Goal: Information Seeking & Learning: Learn about a topic

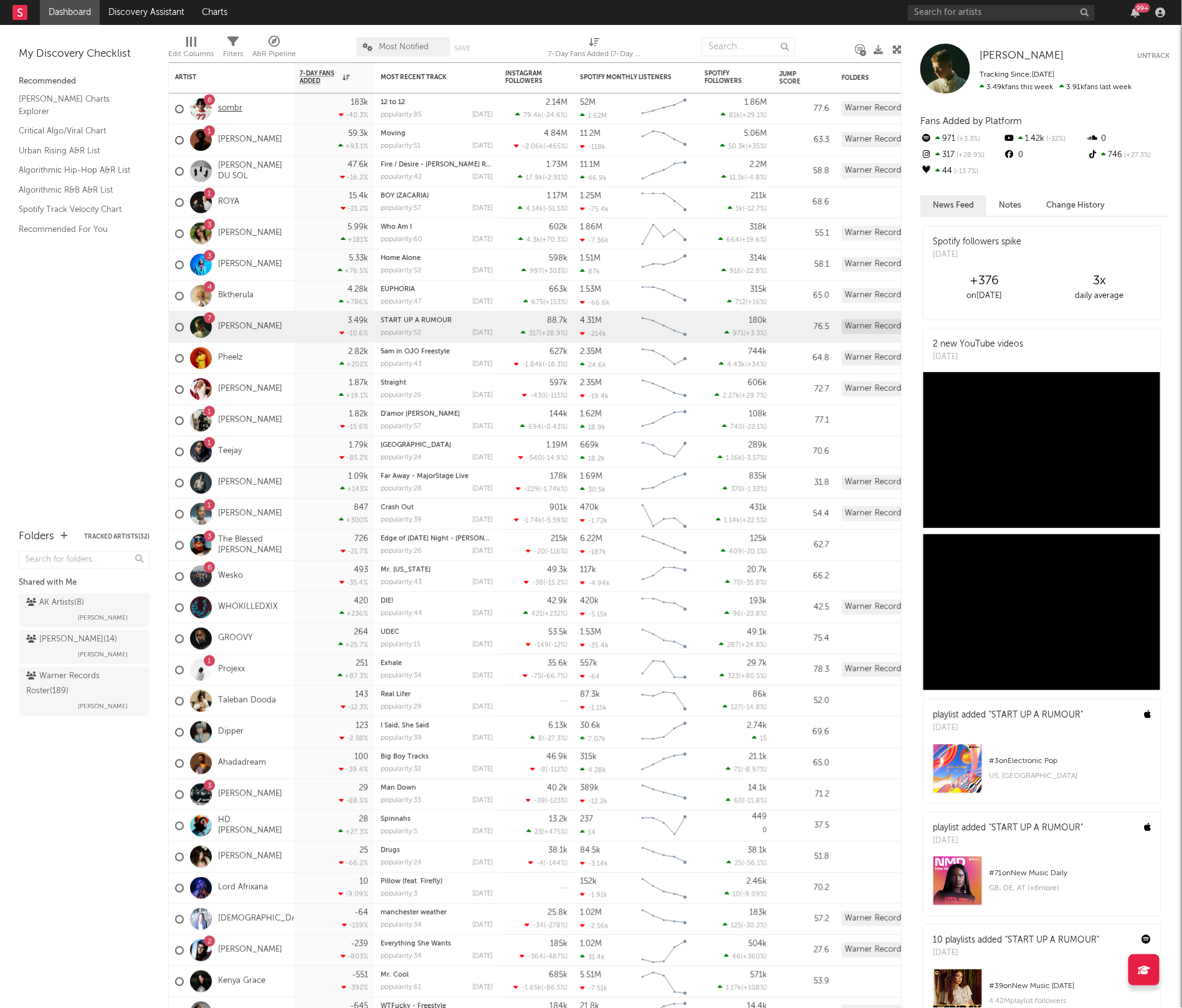
click at [236, 113] on link "sombr" at bounding box center [231, 109] width 25 height 11
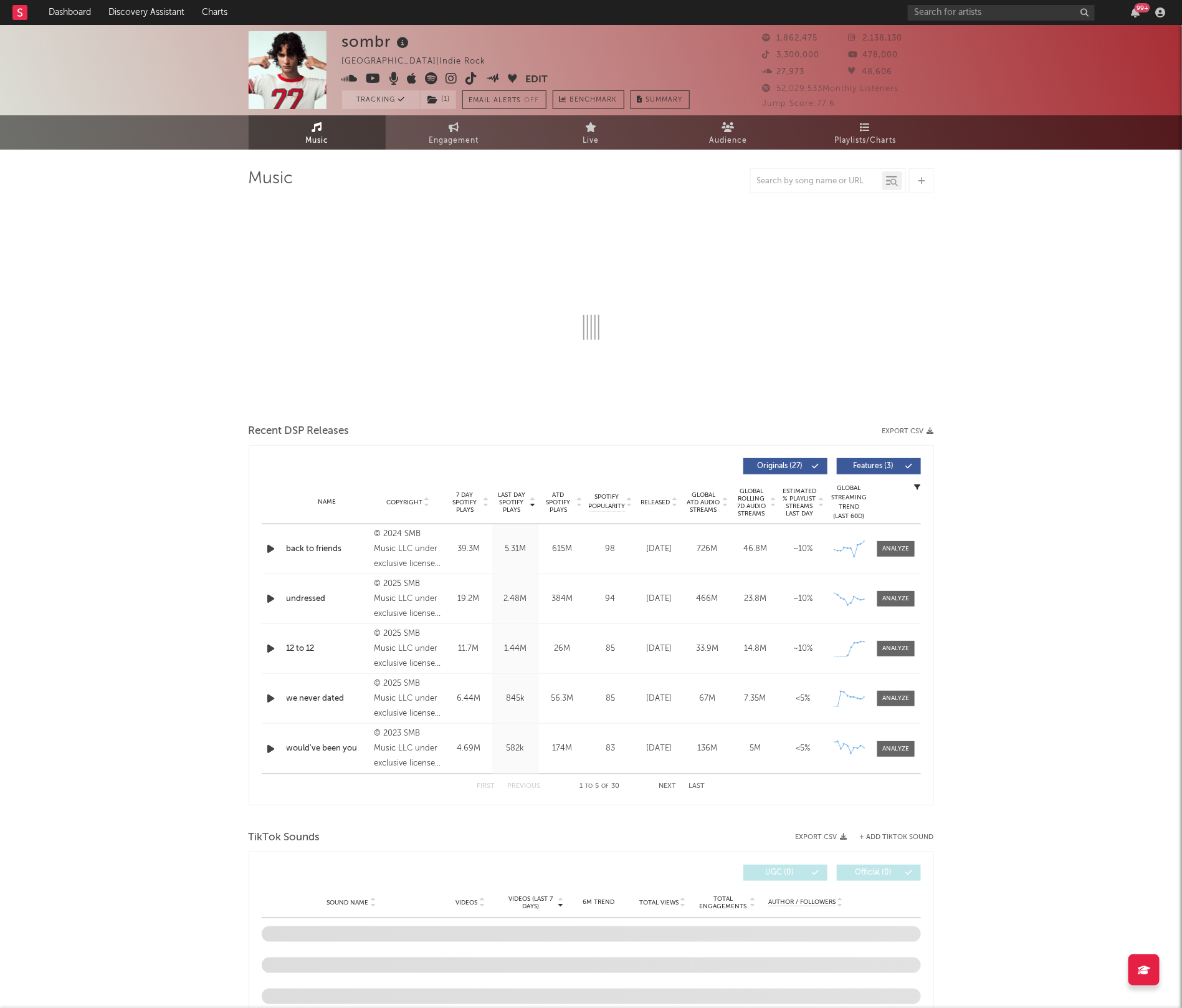
select select "6m"
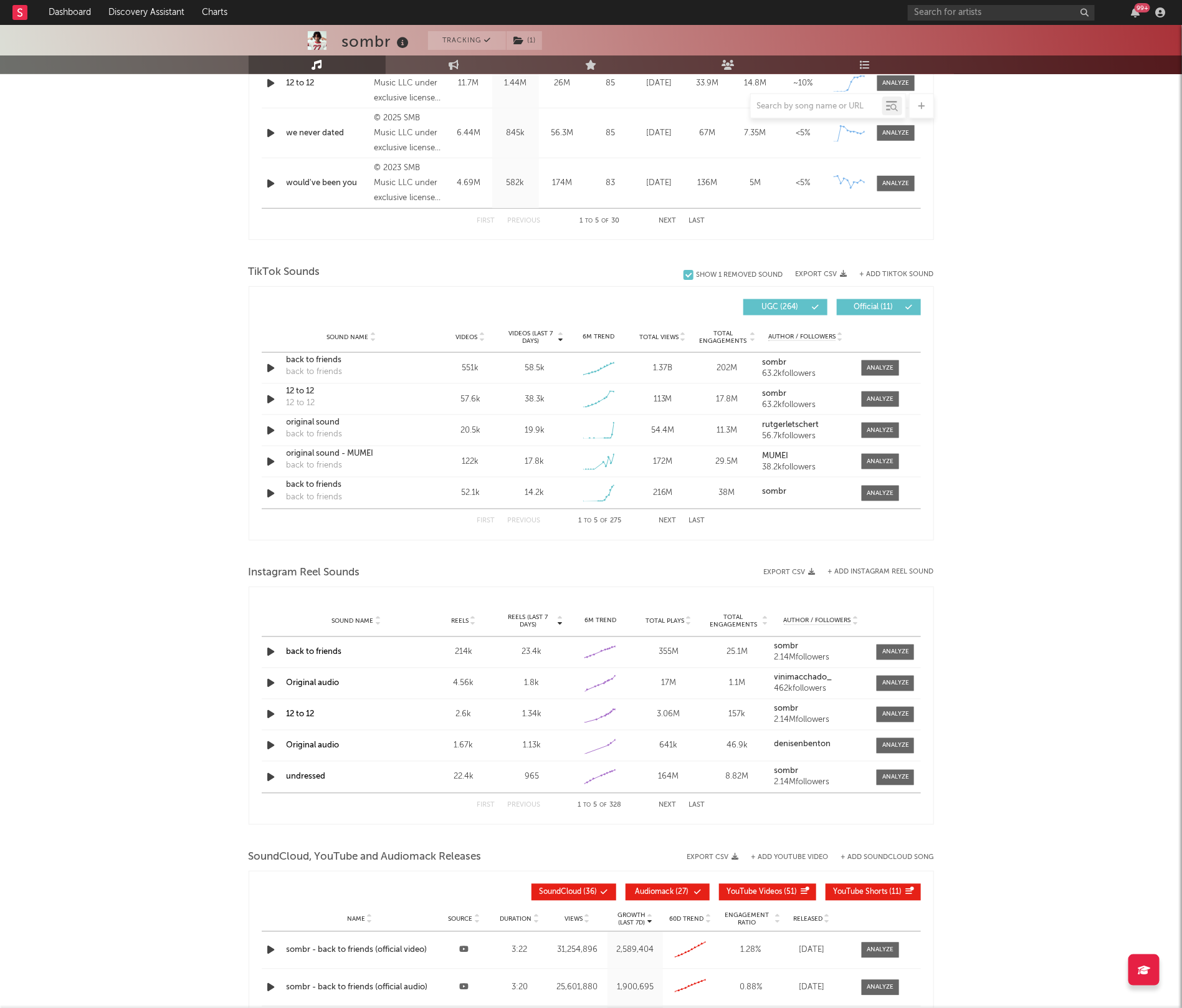
scroll to position [735, 0]
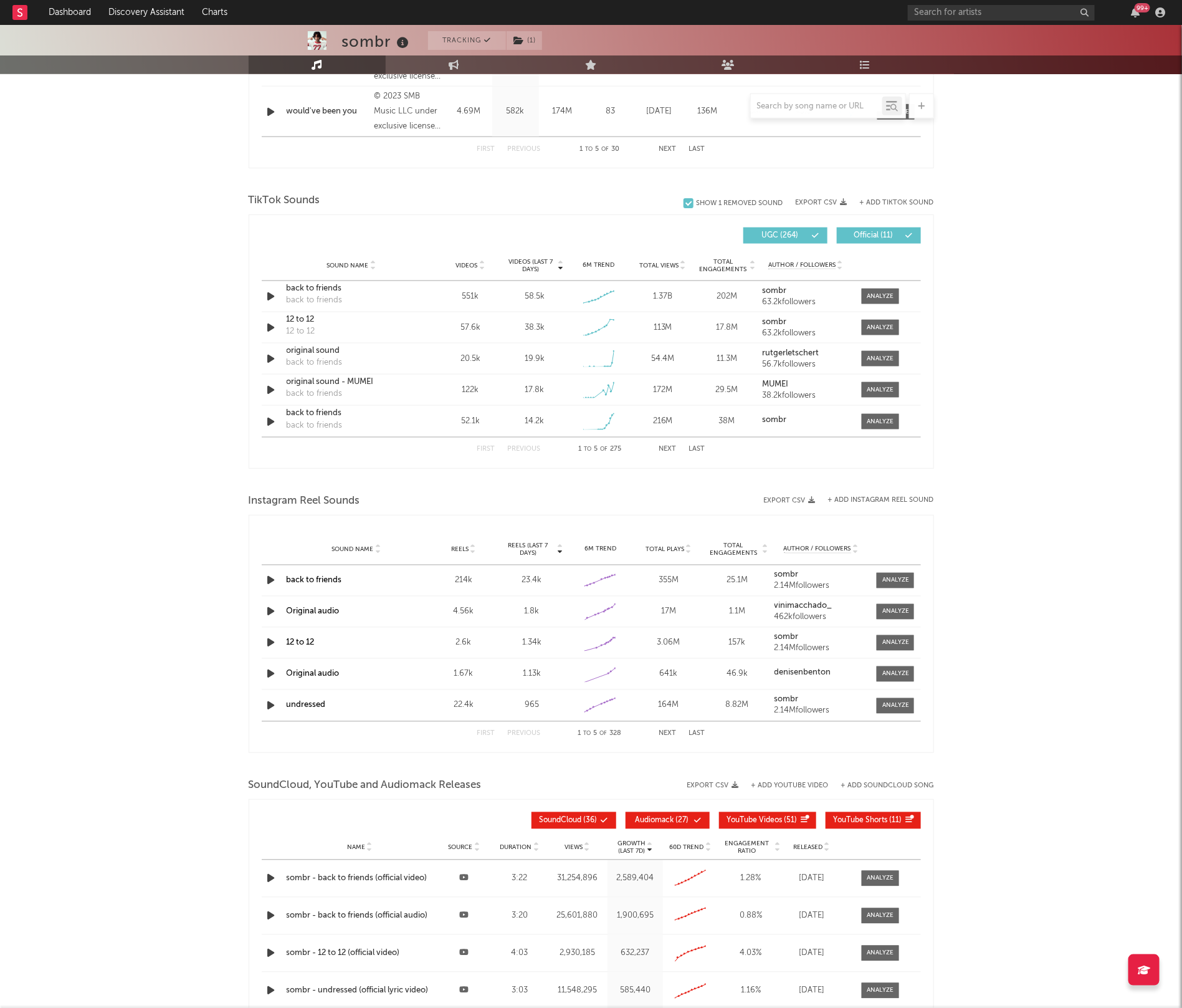
click at [323, 582] on link "back to friends" at bounding box center [314, 580] width 56 height 8
click at [304, 644] on link "12 to 12" at bounding box center [300, 642] width 28 height 8
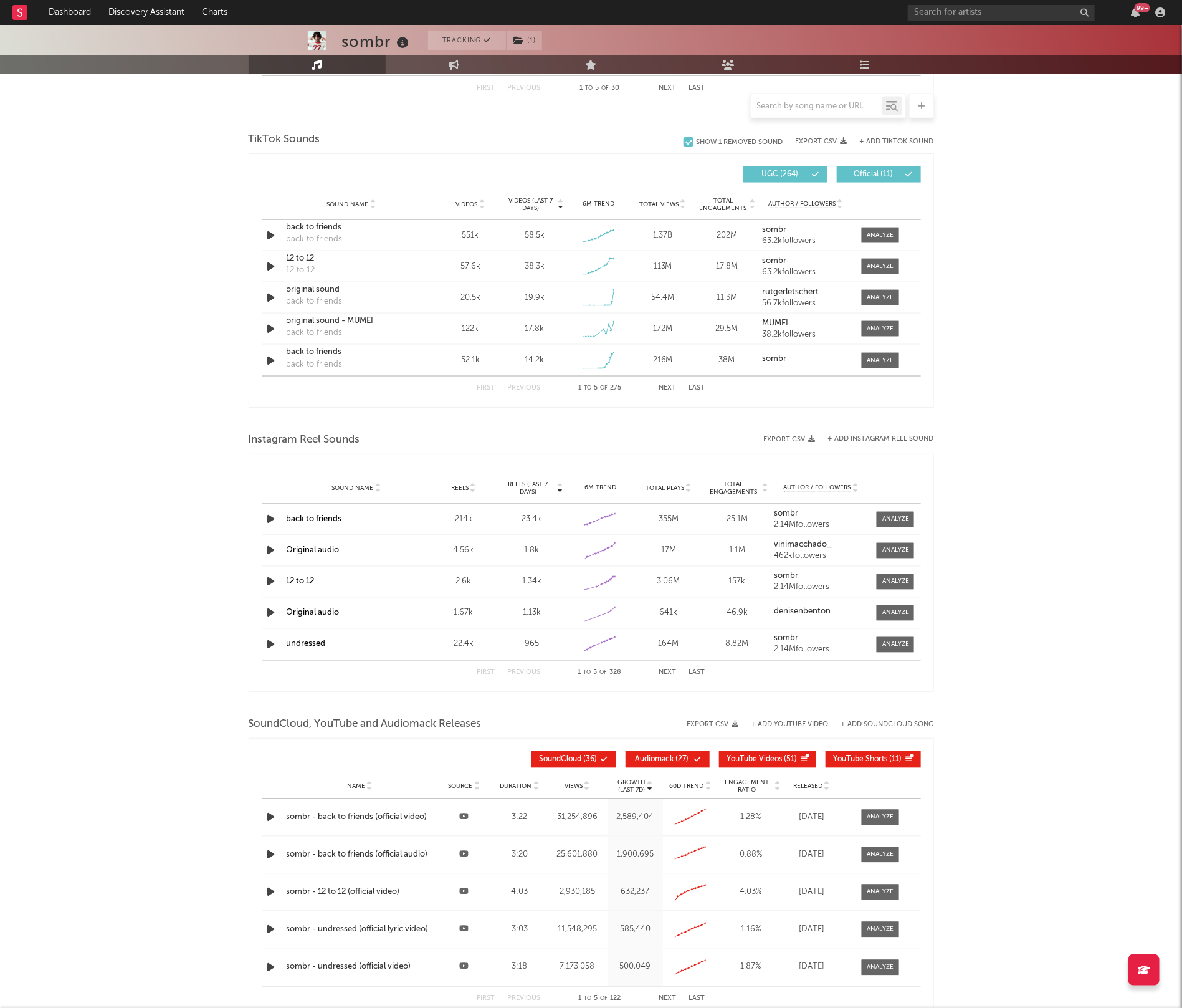
scroll to position [798, 0]
click at [664, 670] on button "Next" at bounding box center [668, 671] width 18 height 7
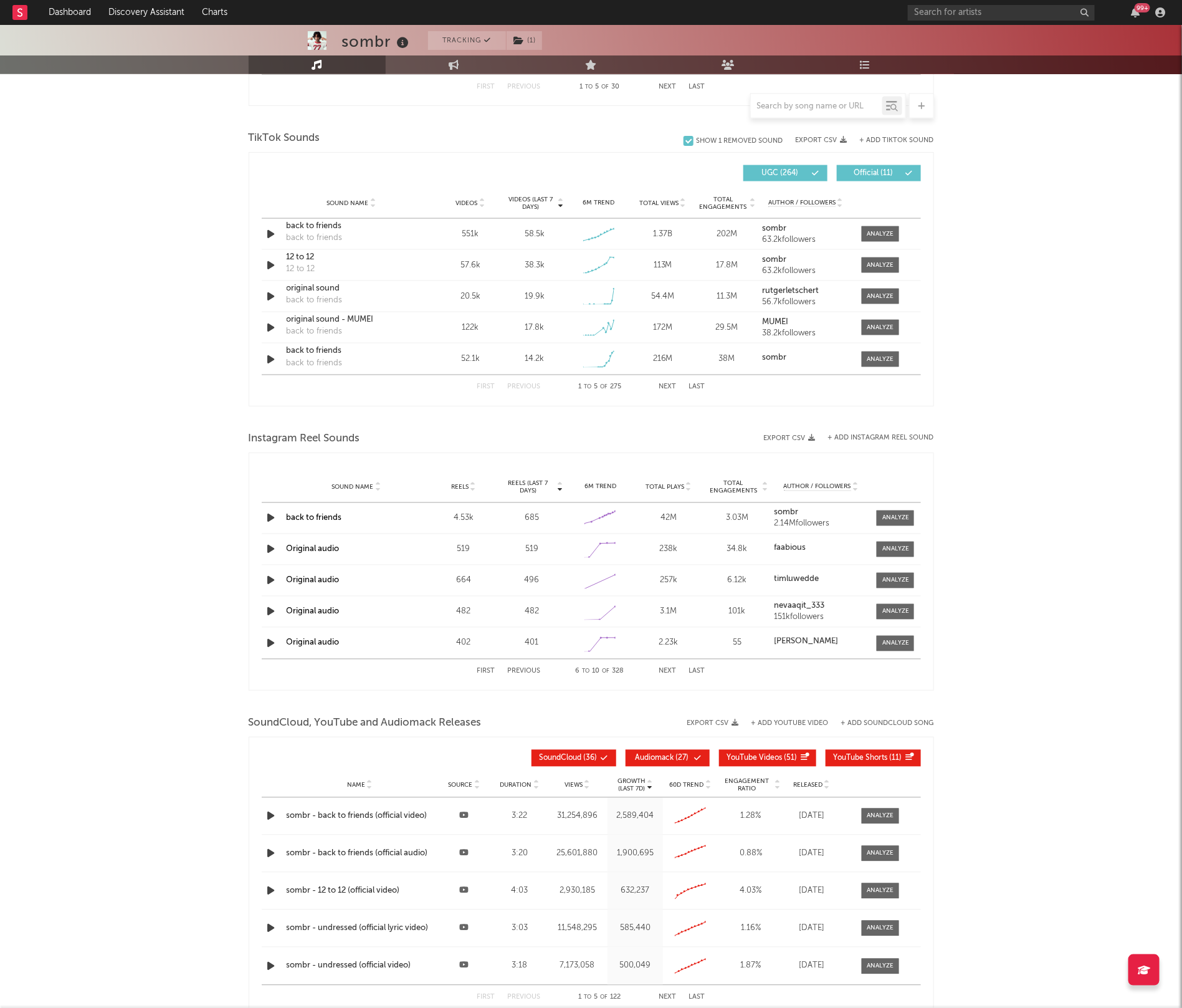
click at [664, 670] on button "Next" at bounding box center [668, 671] width 18 height 7
click at [322, 549] on link "we never dated" at bounding box center [315, 549] width 58 height 8
click at [663, 673] on button "Next" at bounding box center [668, 671] width 18 height 7
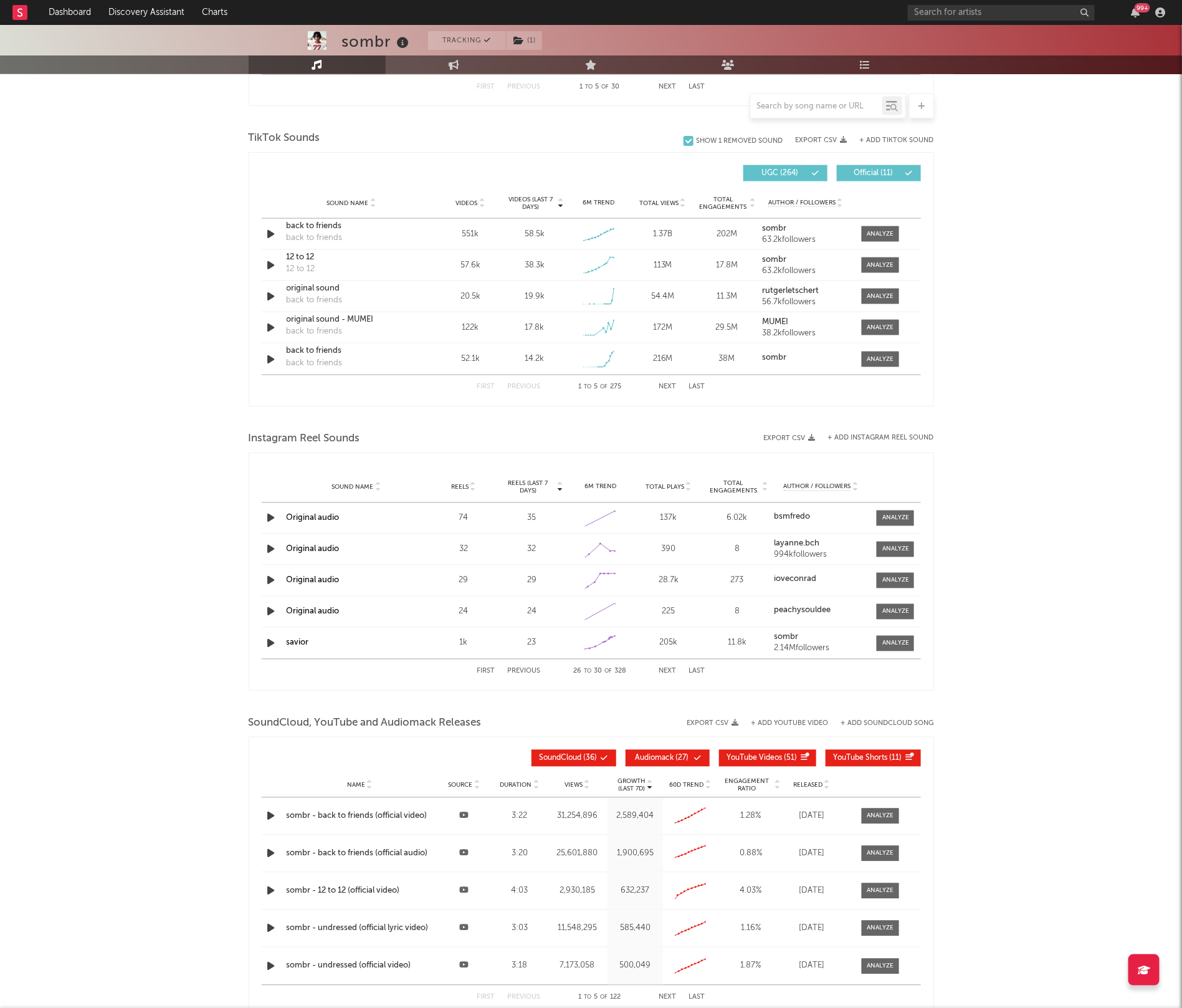
click at [663, 673] on button "Next" at bounding box center [668, 671] width 18 height 7
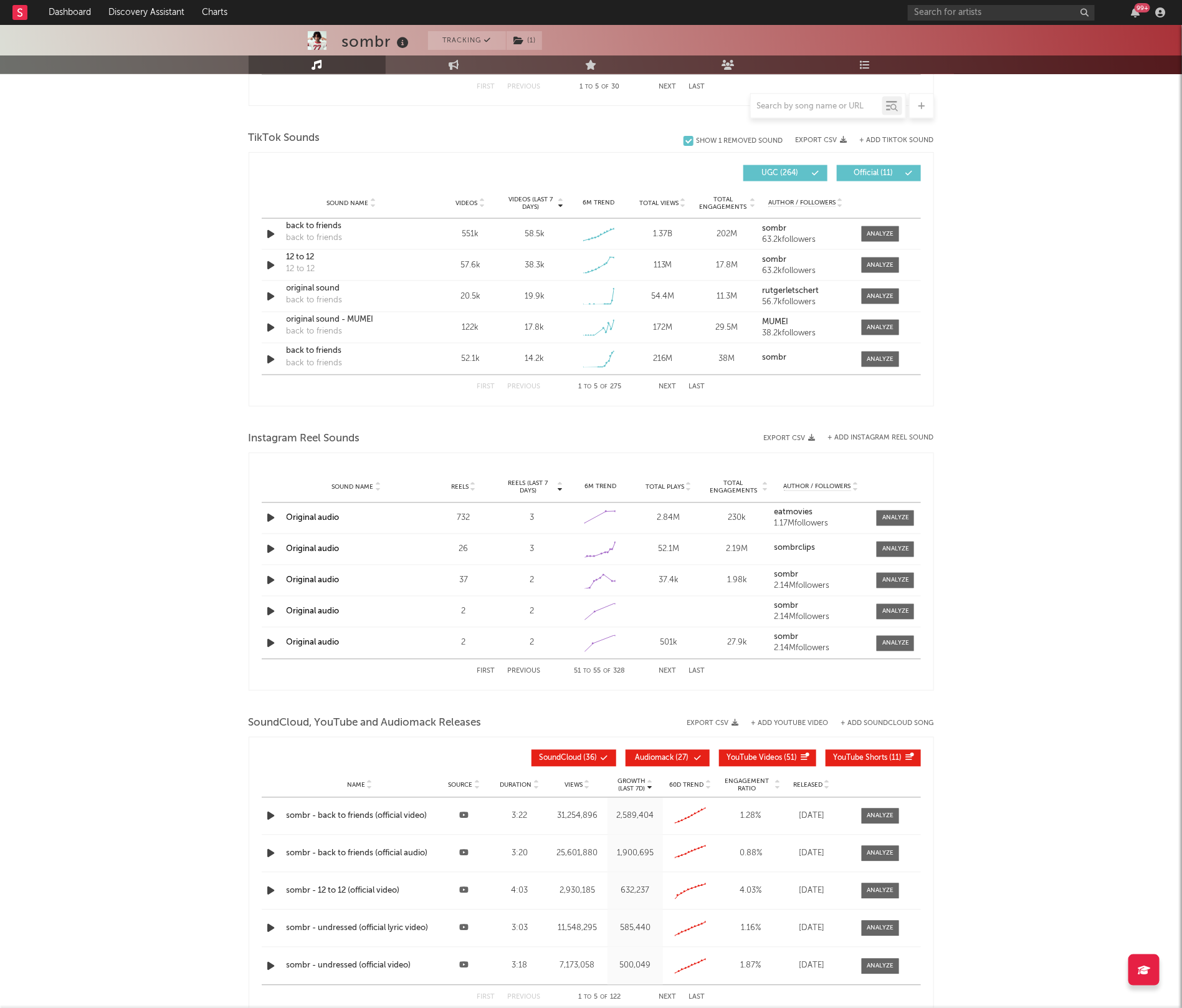
click at [663, 673] on button "Next" at bounding box center [668, 671] width 18 height 7
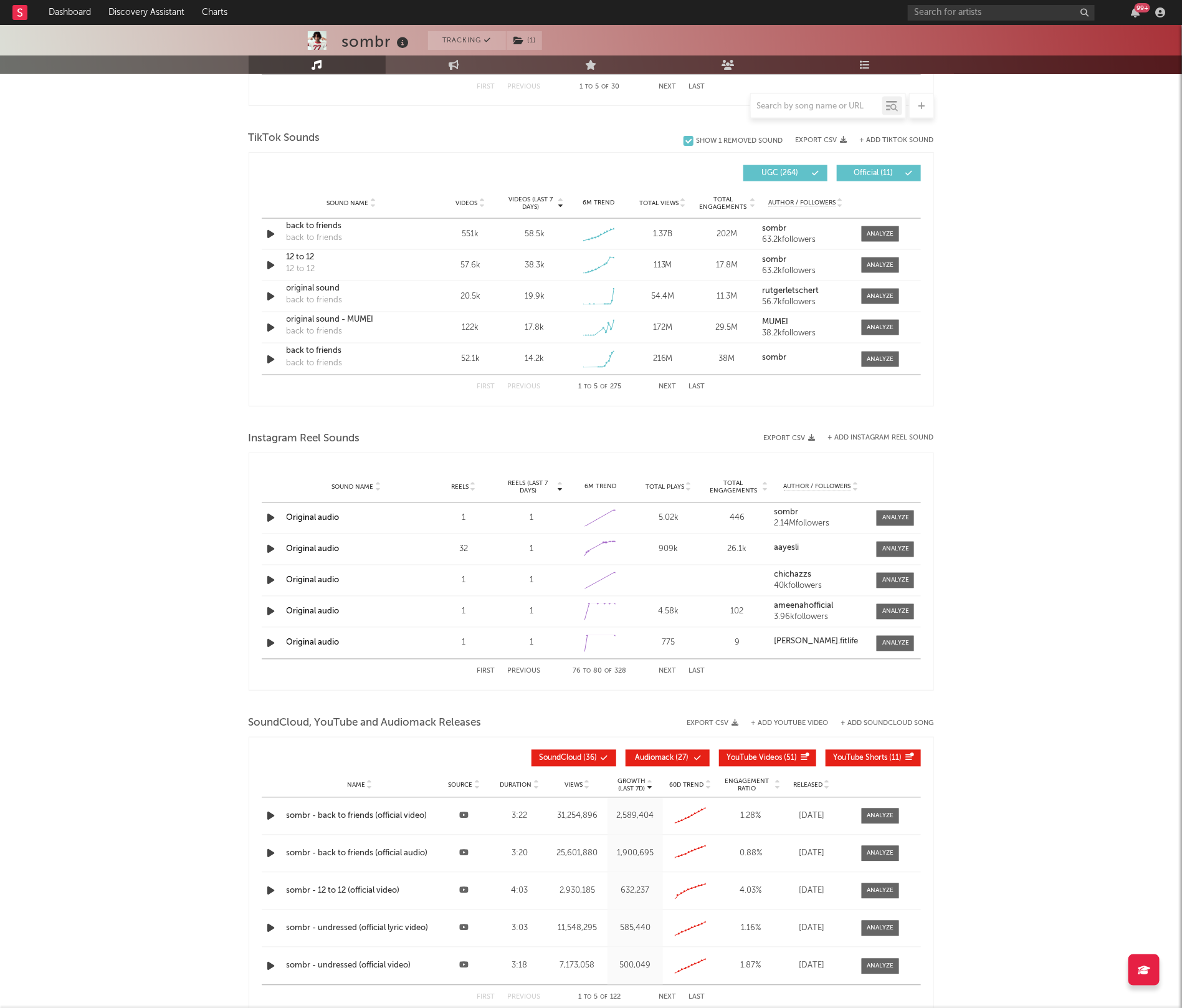
click at [663, 673] on button "Next" at bounding box center [668, 671] width 18 height 7
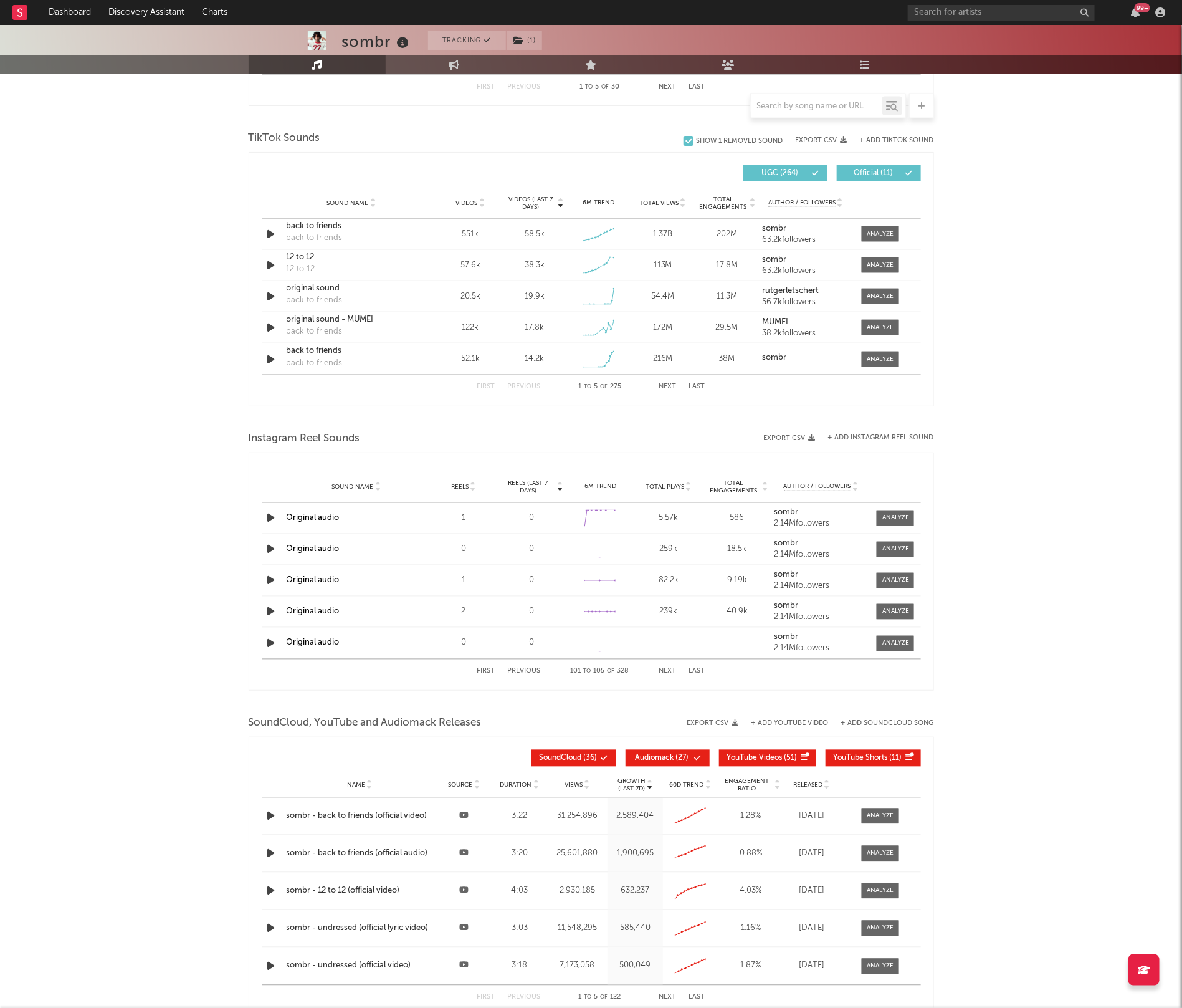
click at [663, 673] on button "Next" at bounding box center [668, 671] width 18 height 7
click at [513, 672] on button "Previous" at bounding box center [524, 671] width 33 height 7
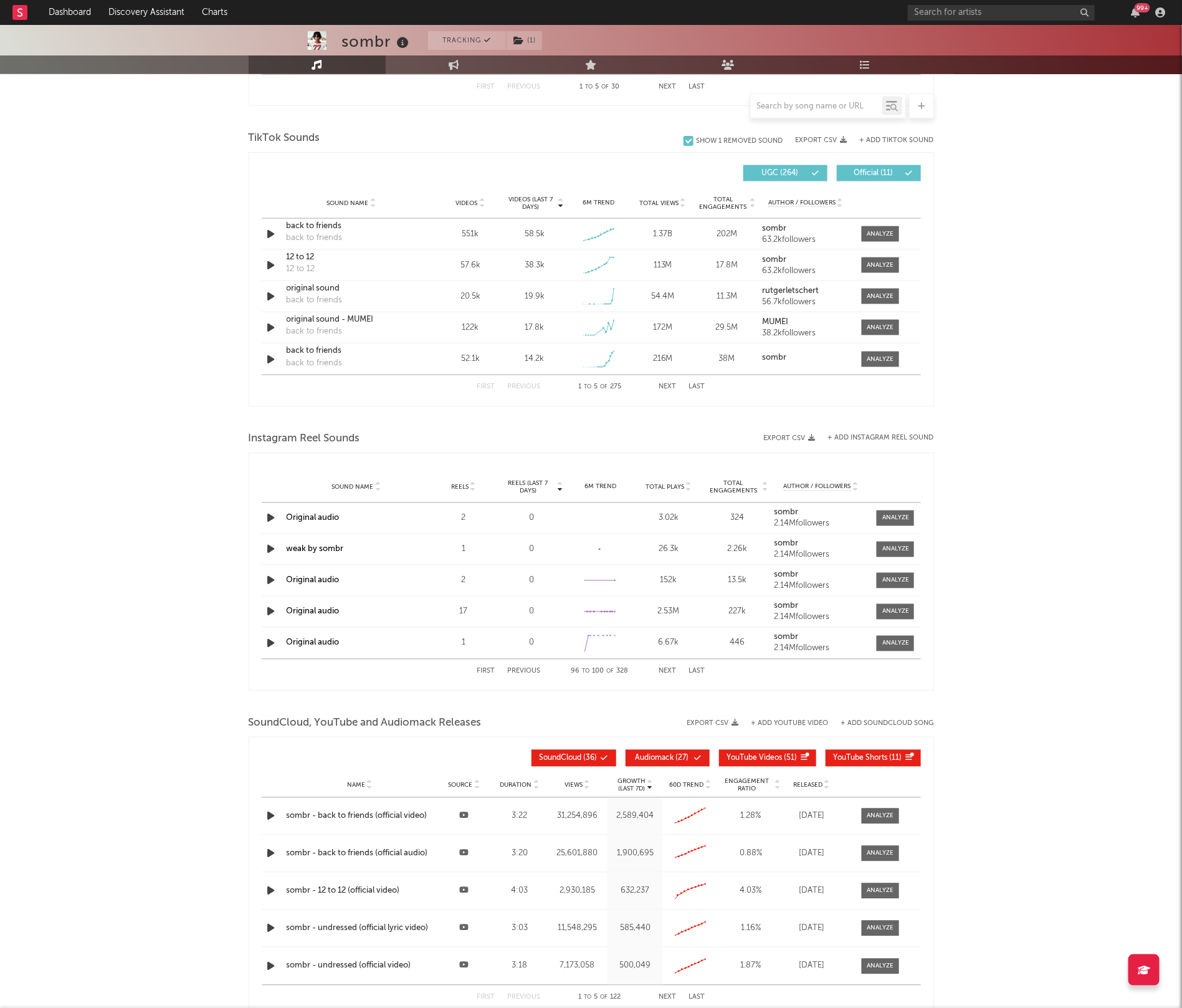
click at [513, 672] on button "Previous" at bounding box center [524, 671] width 33 height 7
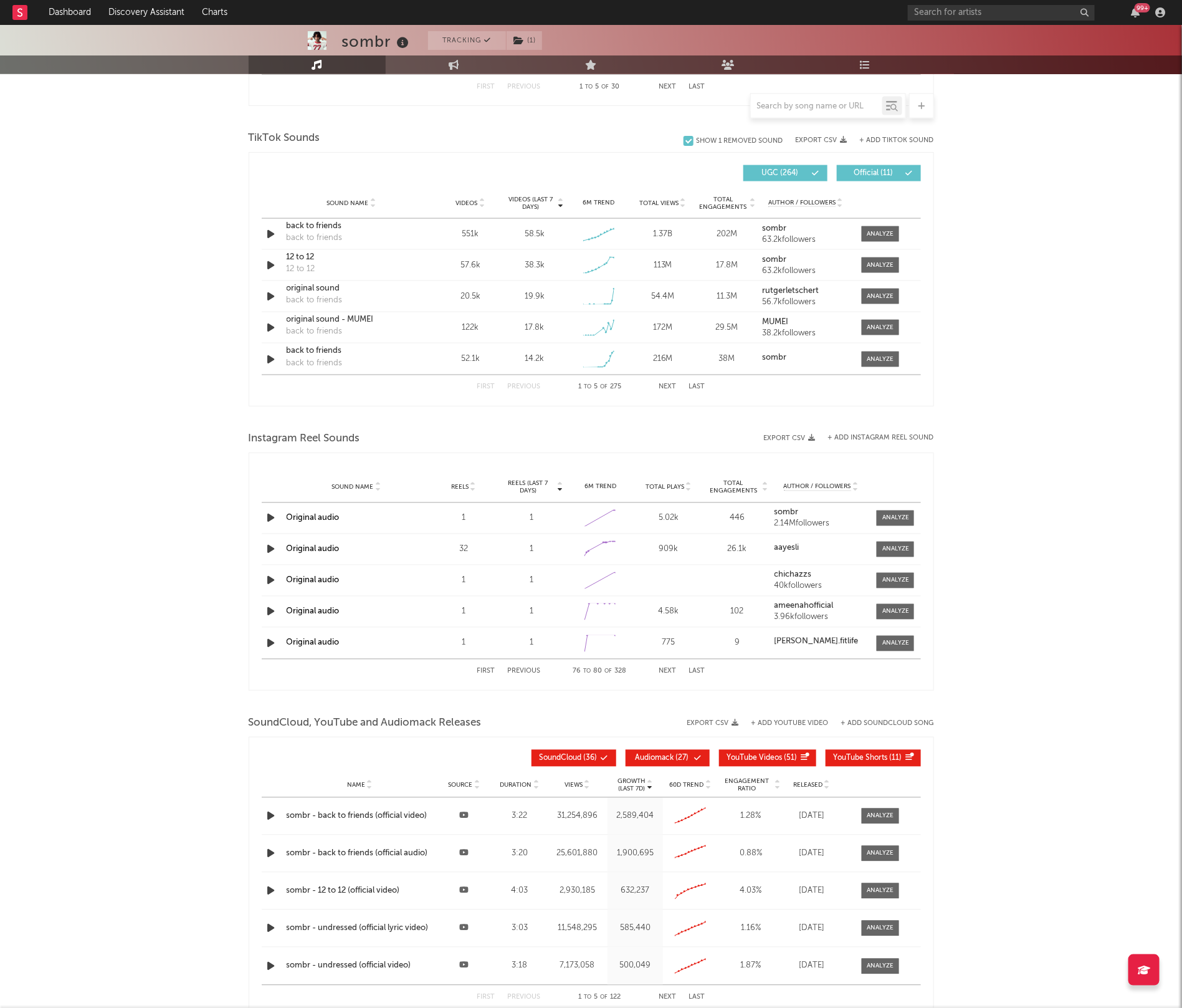
click at [513, 672] on button "Previous" at bounding box center [524, 671] width 33 height 7
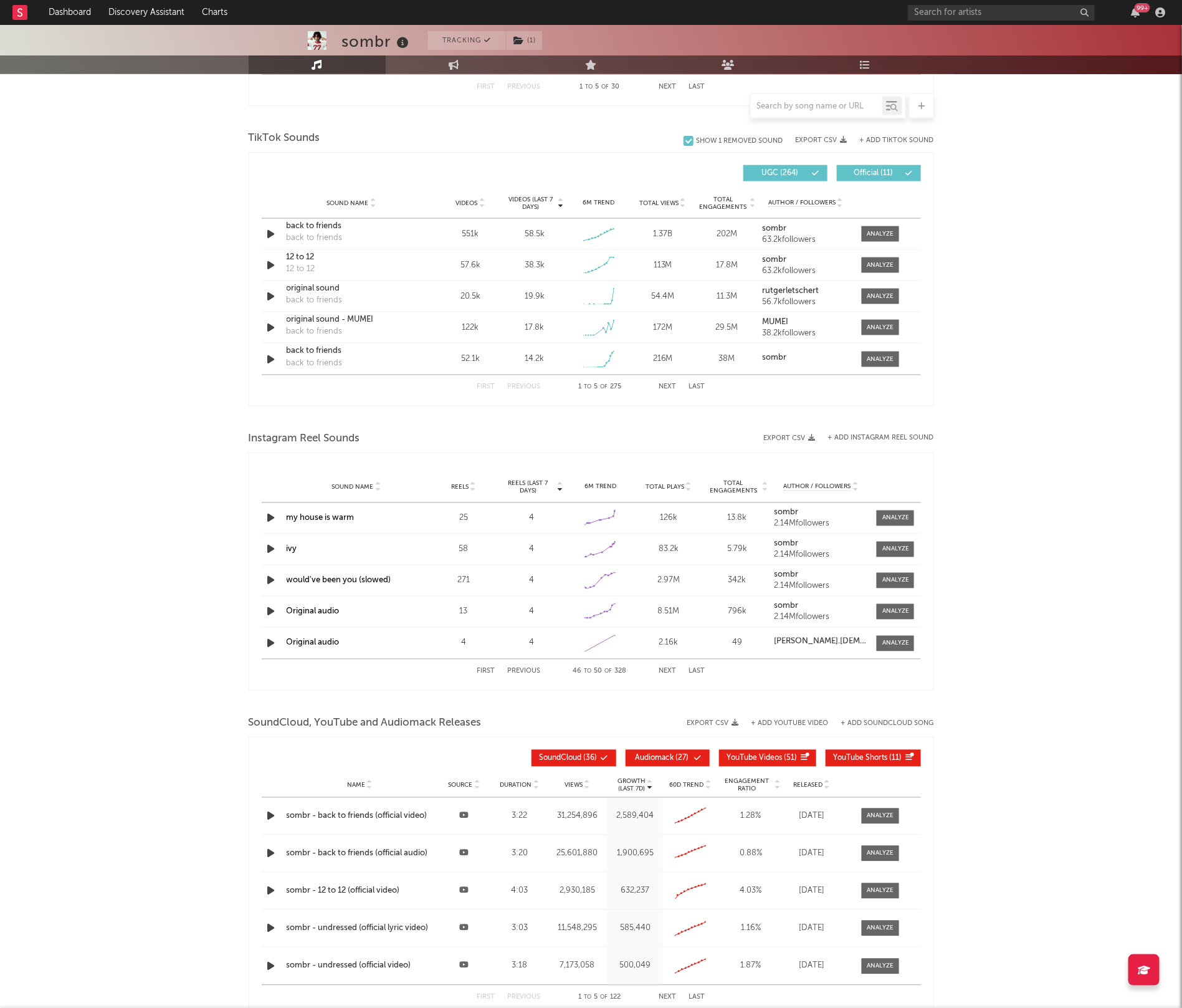
click at [513, 672] on button "Previous" at bounding box center [524, 671] width 33 height 7
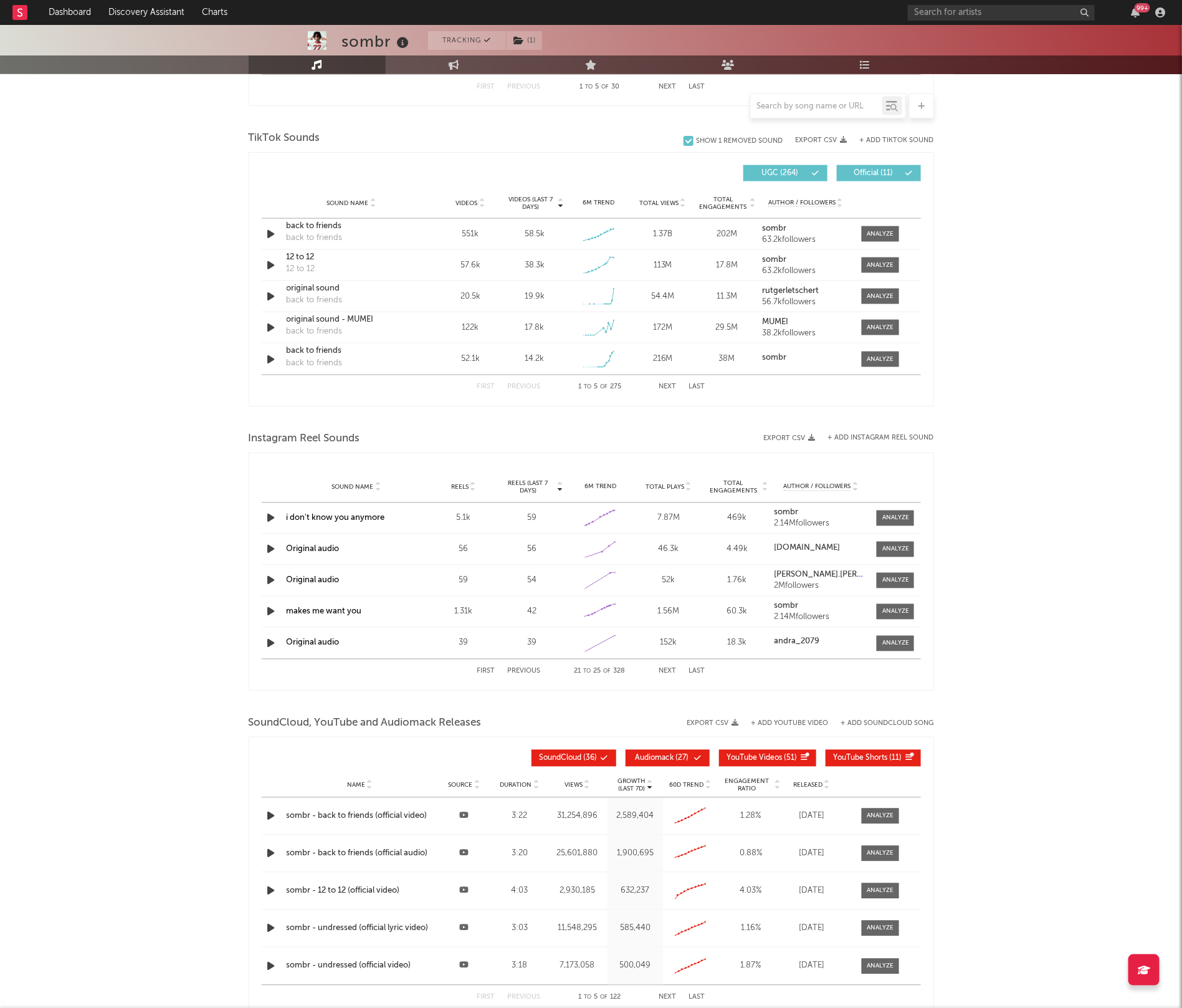
click at [513, 672] on button "Previous" at bounding box center [524, 671] width 33 height 7
click at [303, 640] on link "undressed" at bounding box center [306, 642] width 39 height 8
